Goal: Task Accomplishment & Management: Use online tool/utility

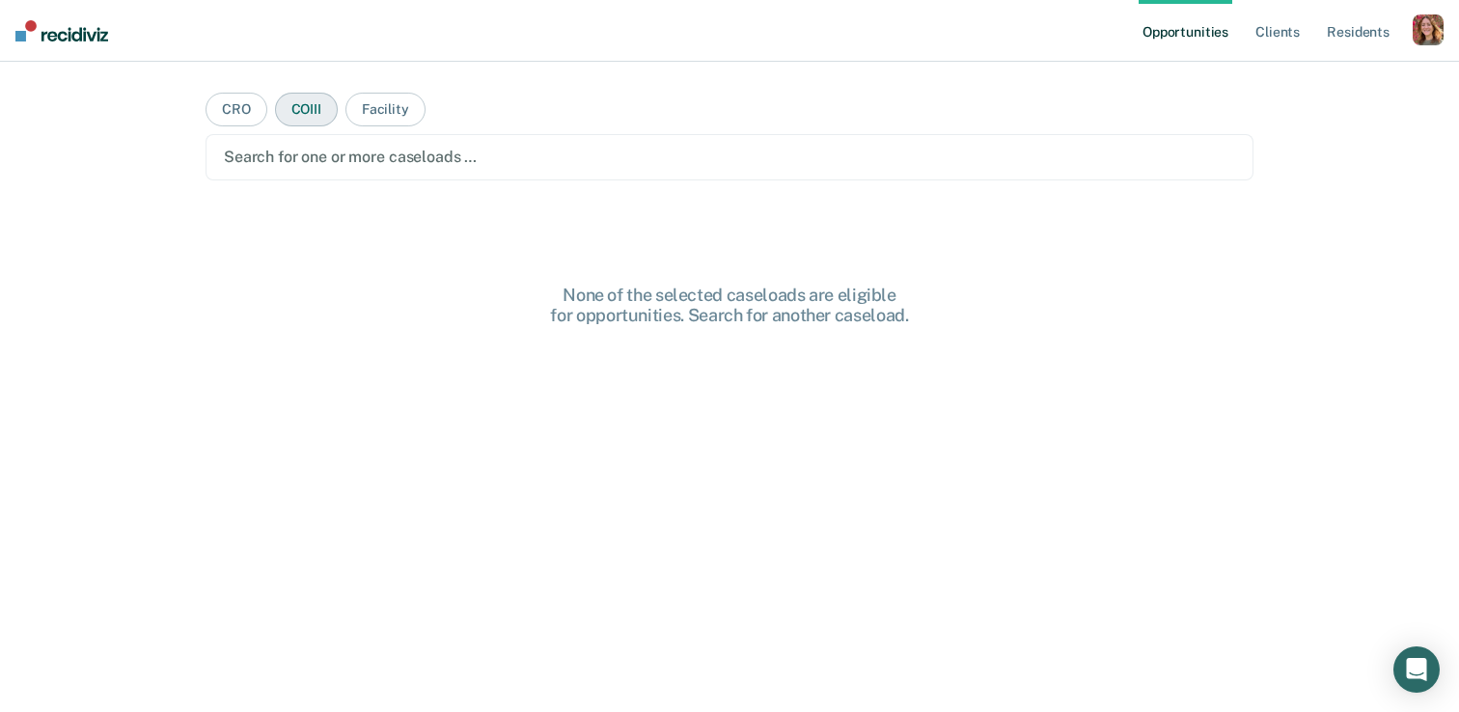
click at [314, 107] on button "COIII" at bounding box center [306, 110] width 63 height 34
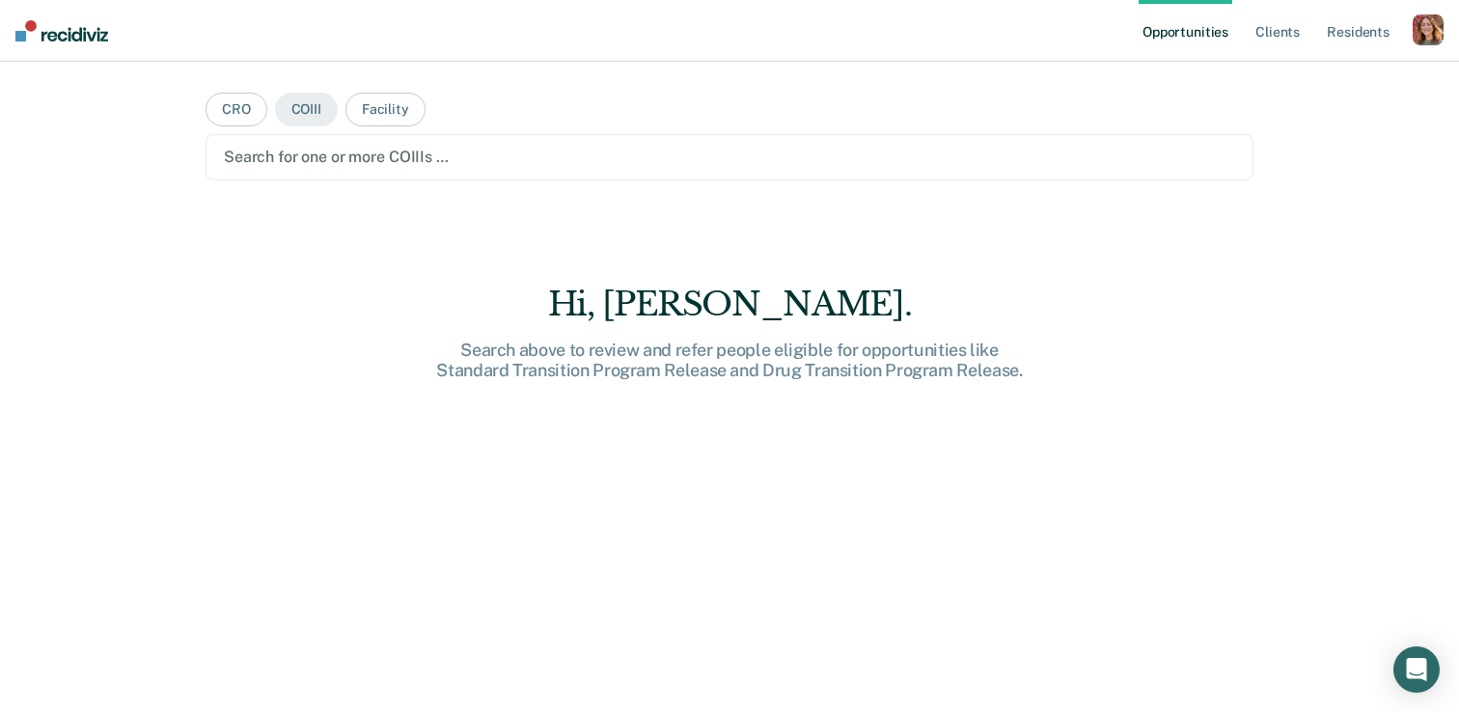
click at [342, 167] on div at bounding box center [729, 157] width 1011 height 22
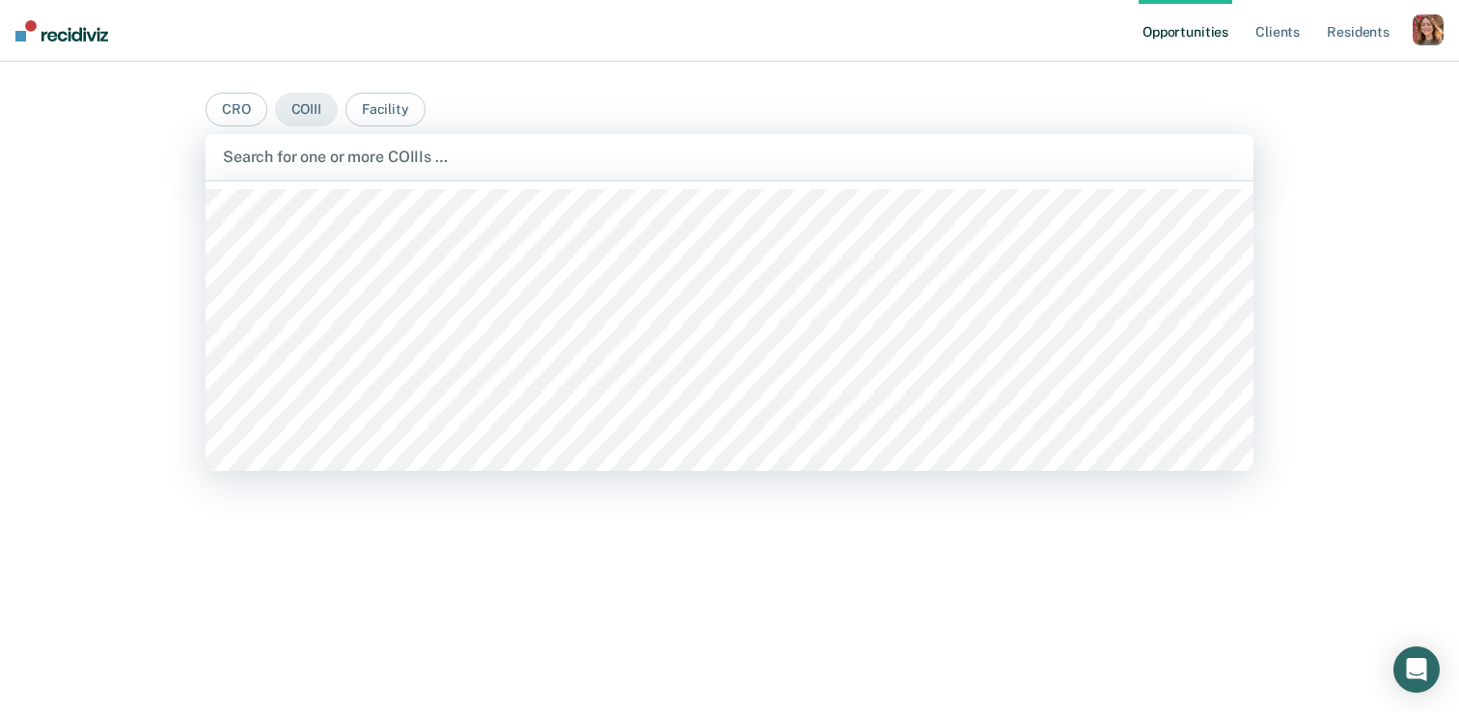
click at [361, 356] on div at bounding box center [730, 326] width 1048 height 290
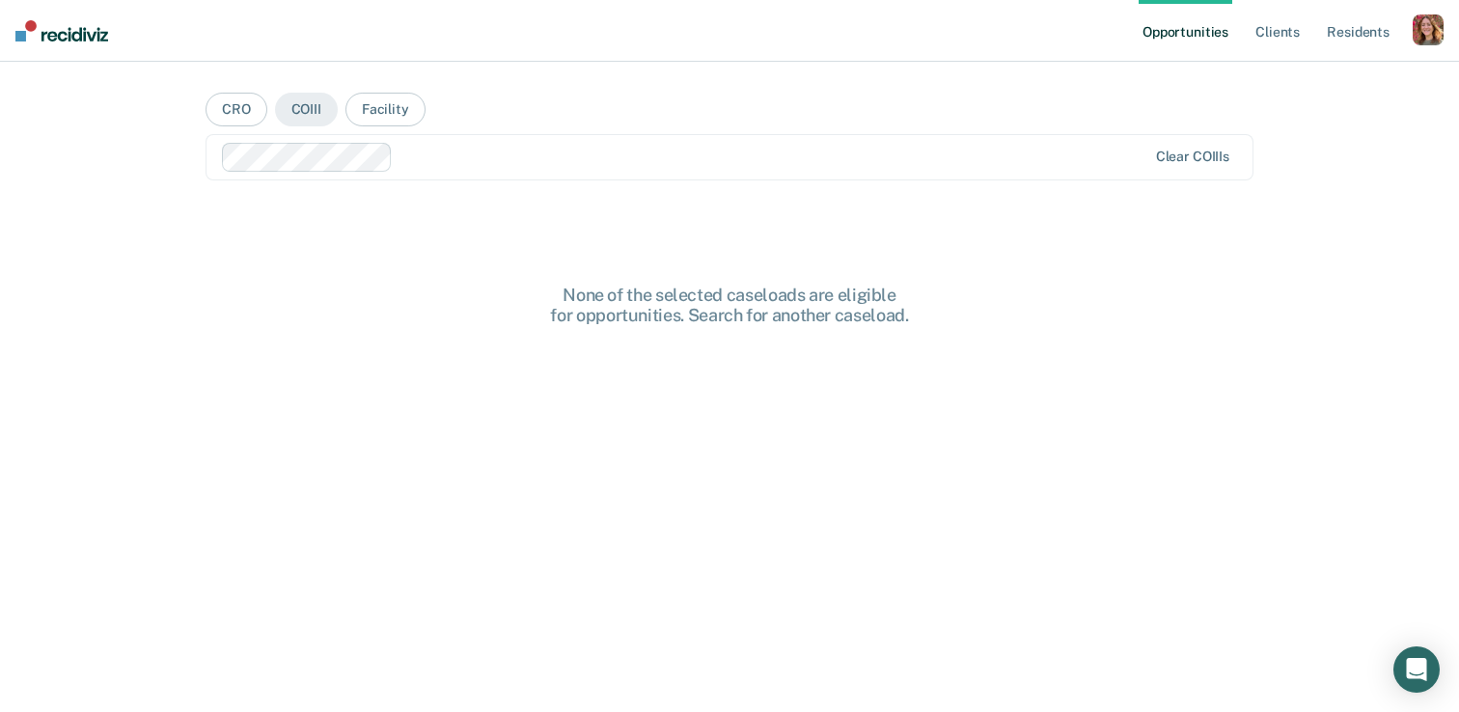
click at [521, 151] on div at bounding box center [772, 157] width 745 height 22
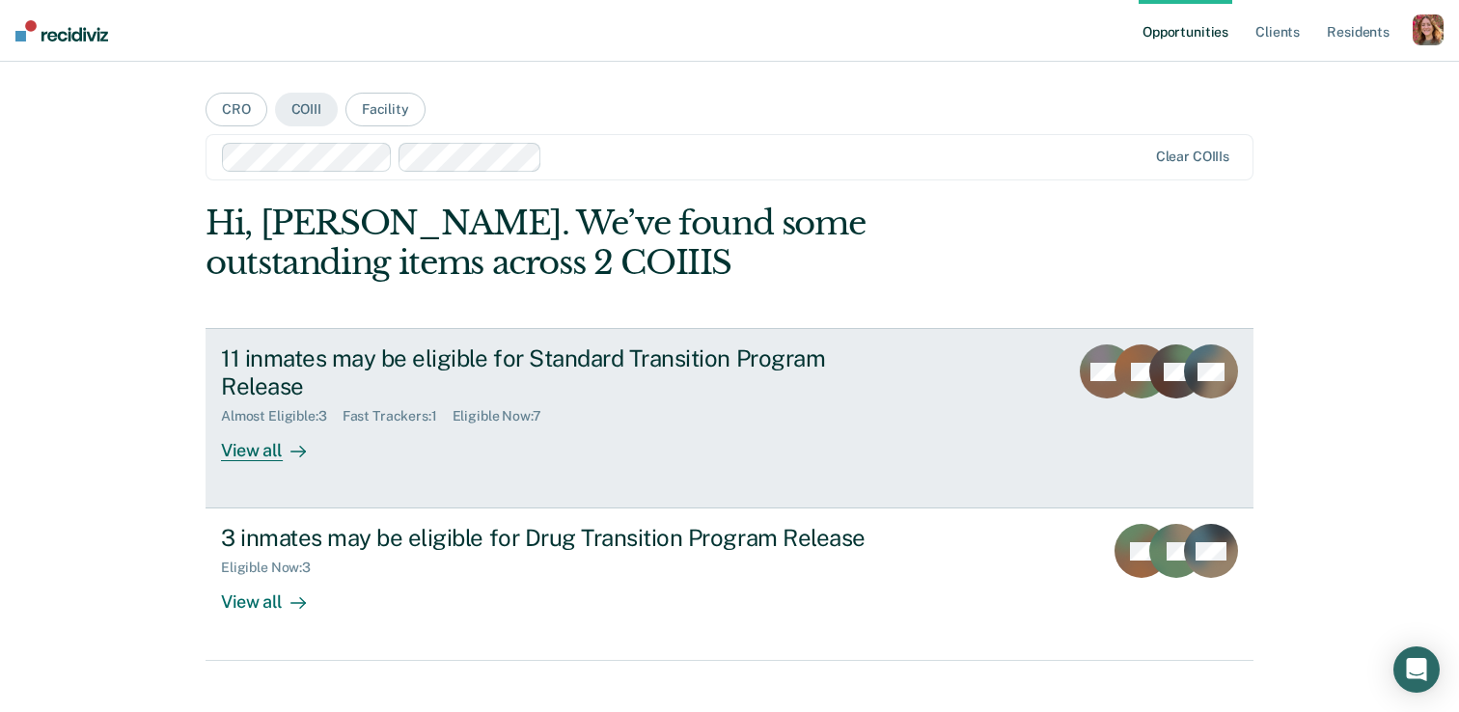
click at [285, 449] on div at bounding box center [294, 451] width 23 height 22
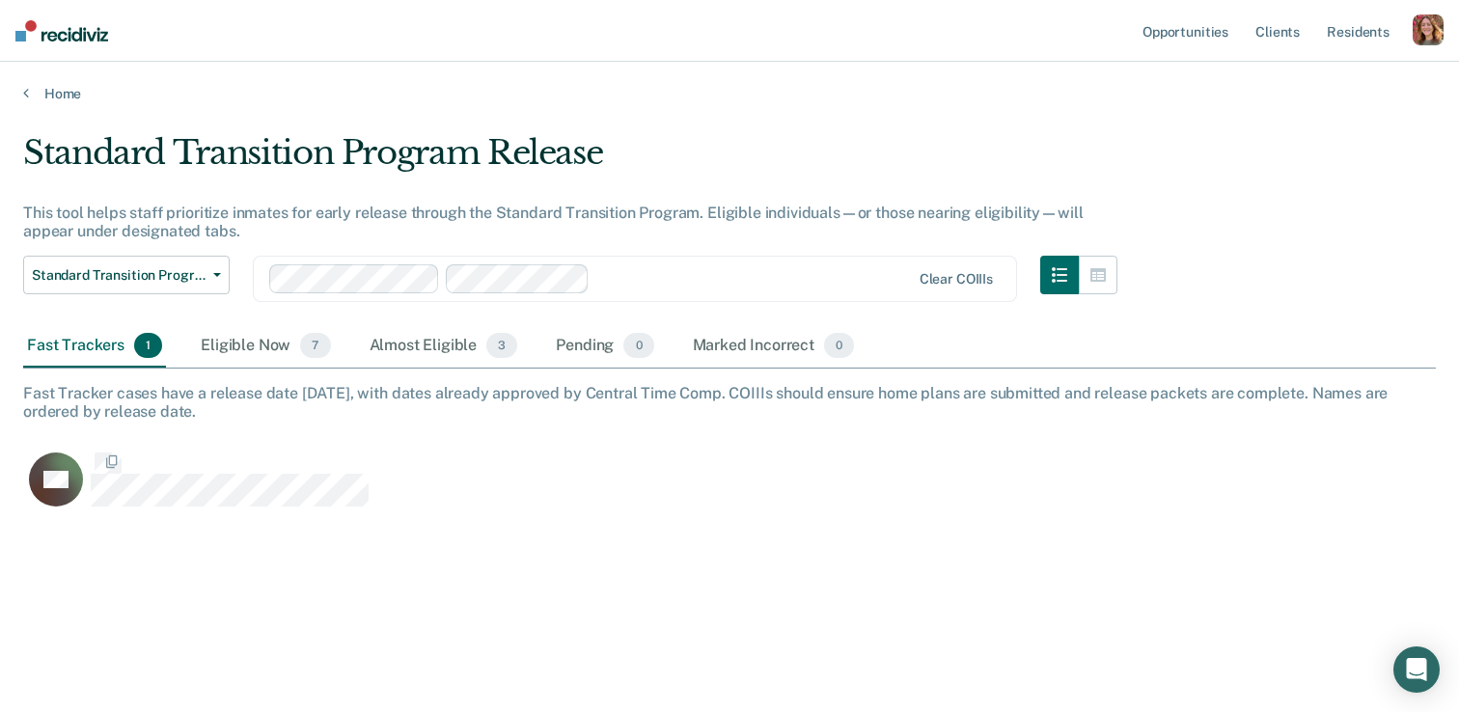
scroll to position [434, 1413]
click at [237, 341] on div "Eligible Now 7" at bounding box center [265, 346] width 137 height 42
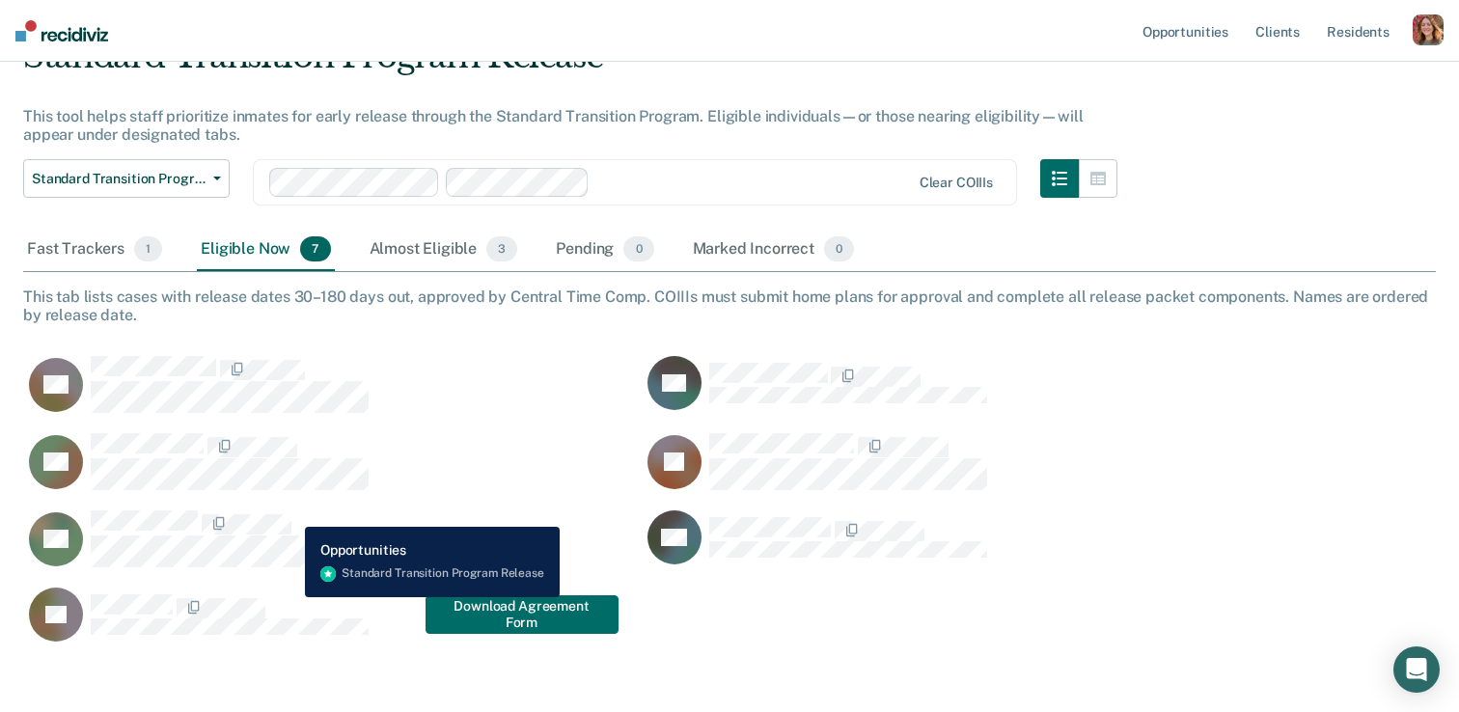
scroll to position [78, 0]
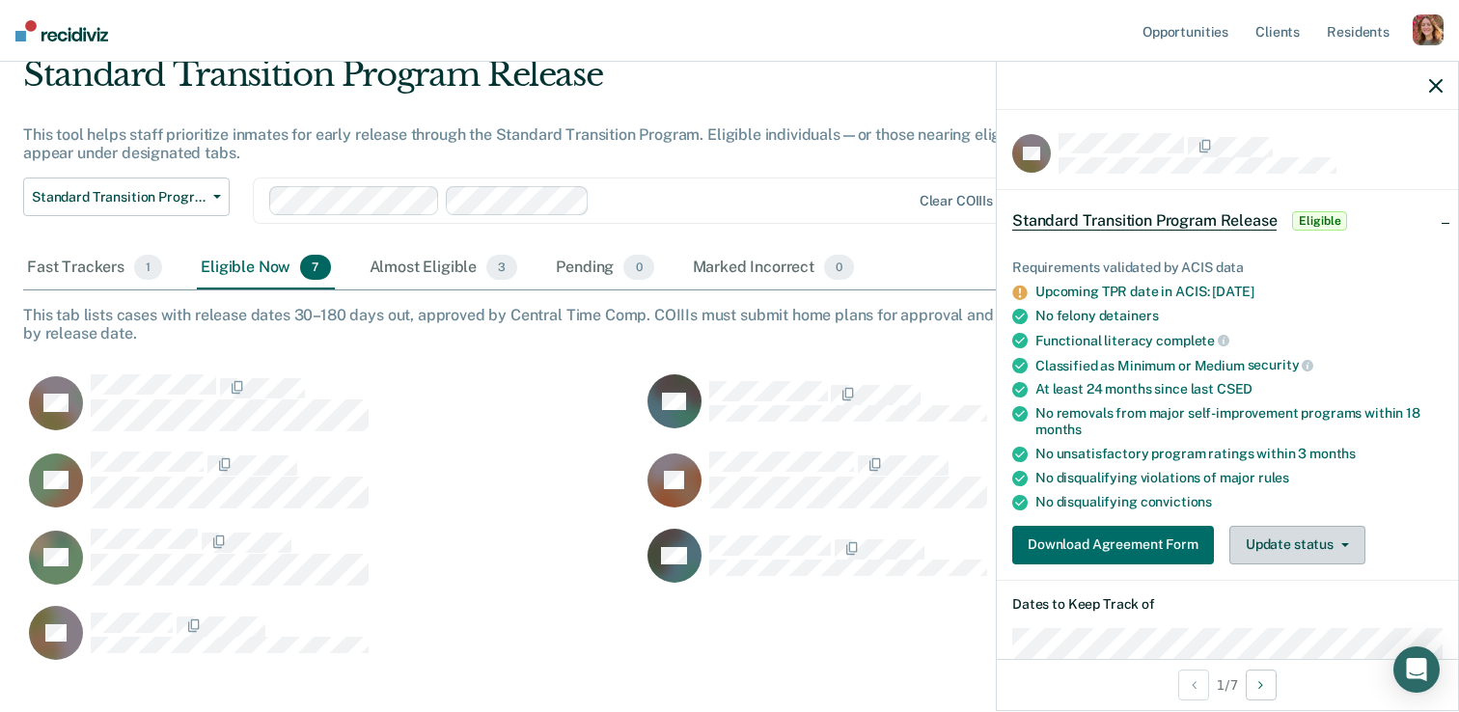
click at [1279, 538] on button "Update status" at bounding box center [1297, 545] width 136 height 39
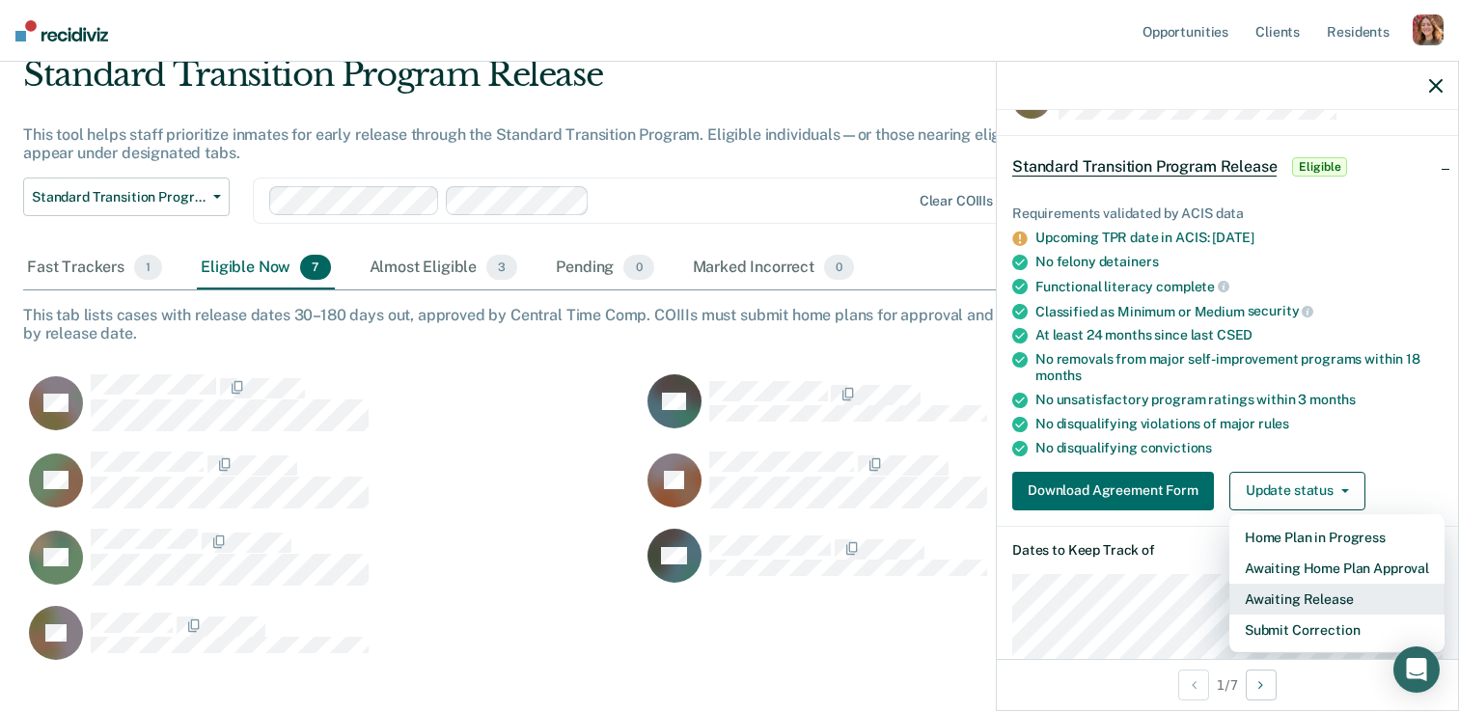
scroll to position [169, 0]
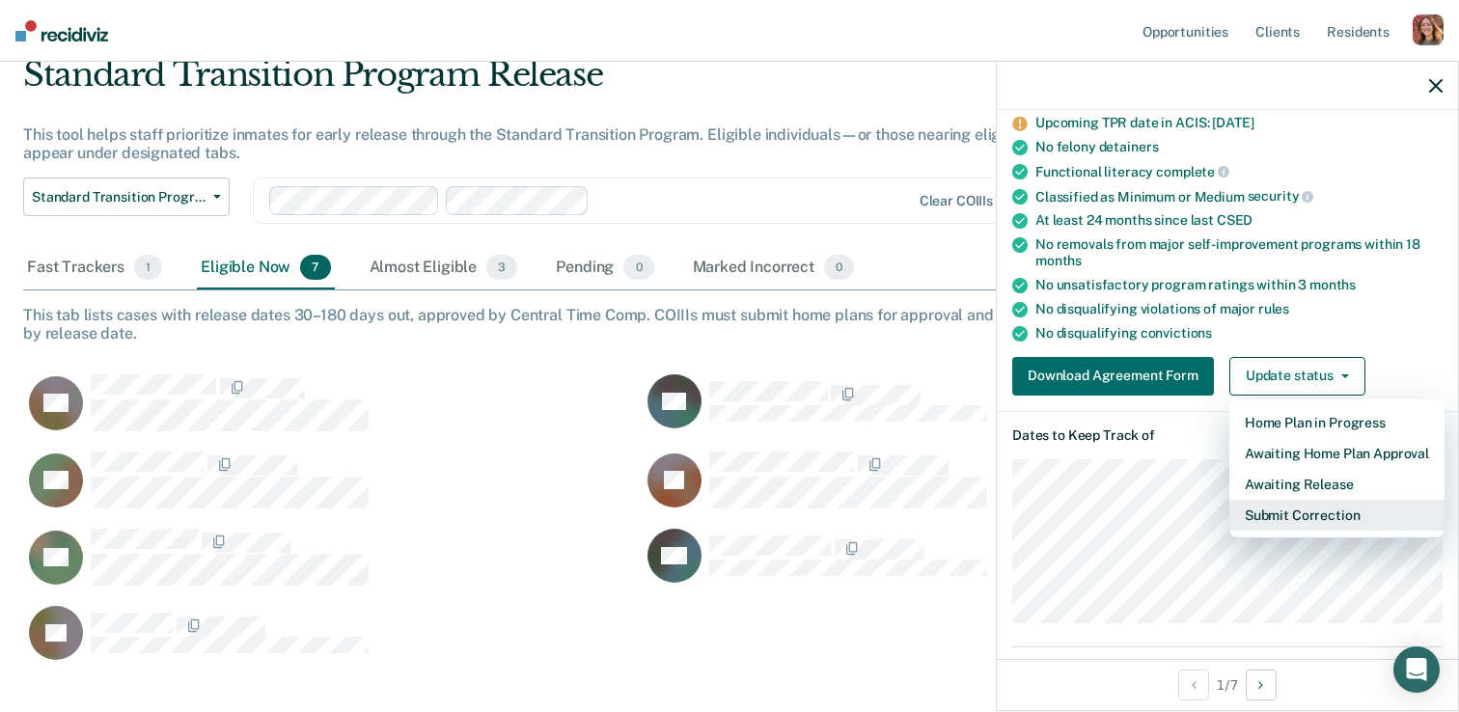
click at [1286, 509] on button "Submit Correction" at bounding box center [1336, 515] width 215 height 31
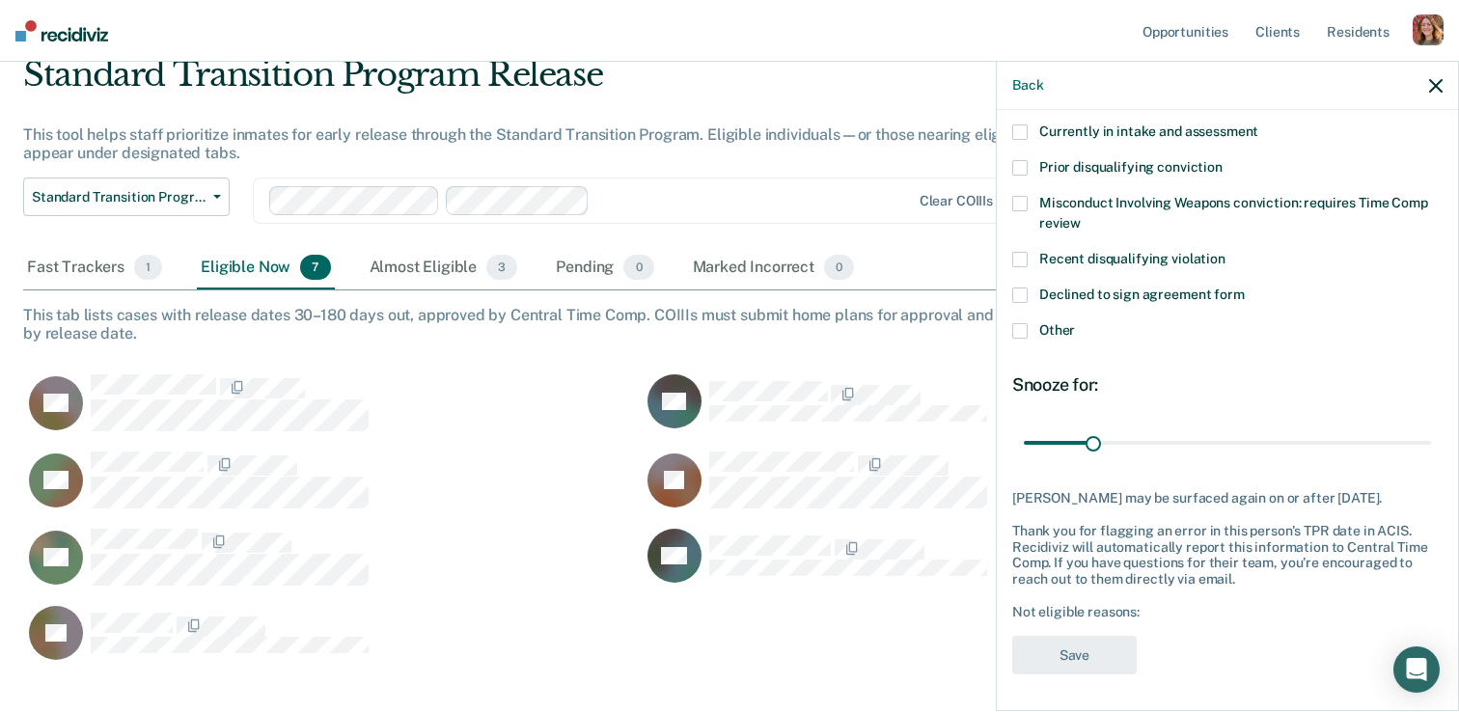
drag, startPoint x: 1257, startPoint y: 290, endPoint x: 1065, endPoint y: 293, distance: 192.1
click at [1077, 291] on label "Declined to sign agreement form" at bounding box center [1227, 298] width 430 height 20
click at [1026, 295] on span at bounding box center [1019, 295] width 15 height 15
